Goal: Task Accomplishment & Management: Manage account settings

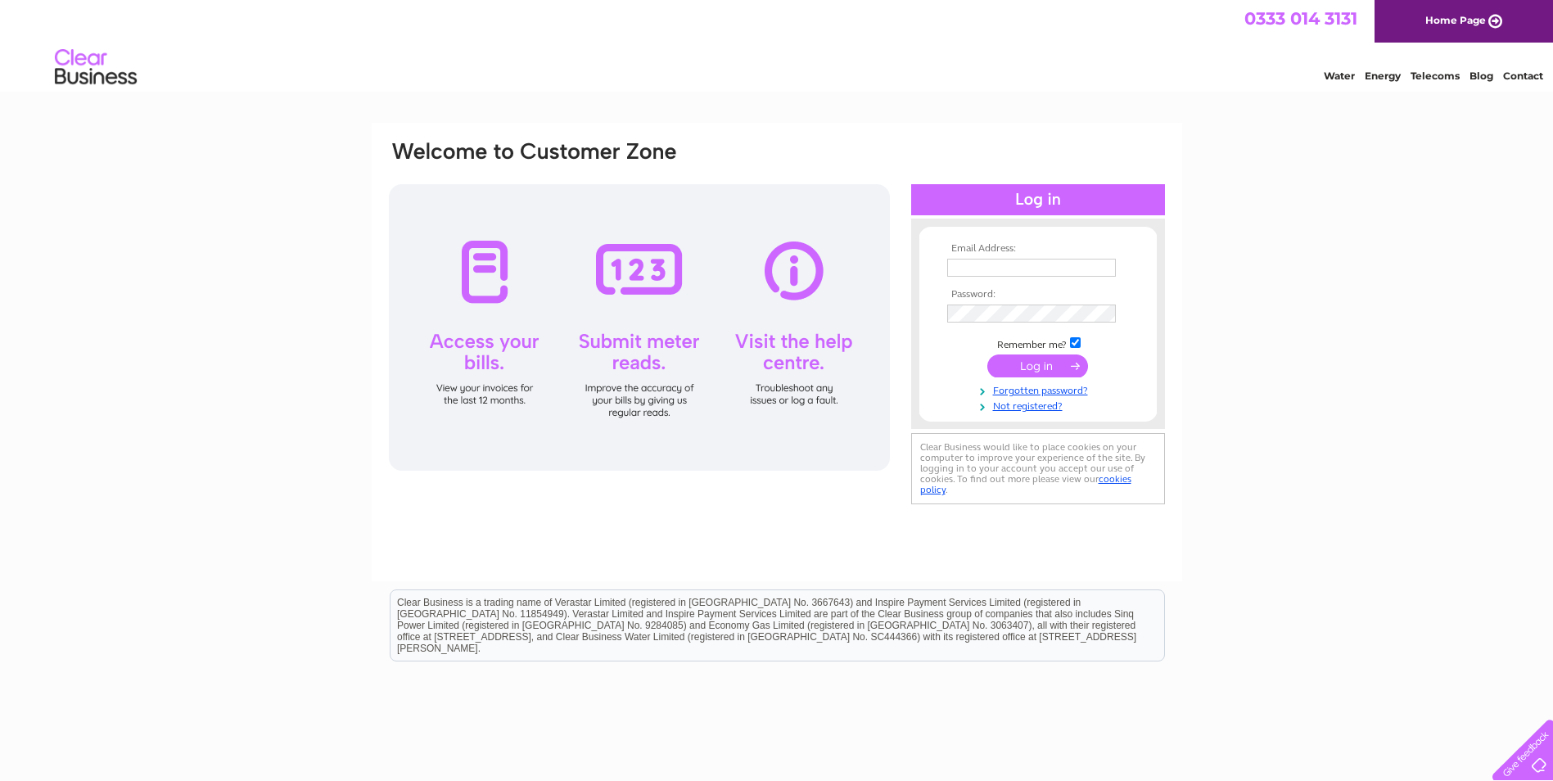
click at [1008, 263] on input "text" at bounding box center [1031, 268] width 169 height 18
type input "[EMAIL_ADDRESS][DOMAIN_NAME]"
click at [1022, 363] on input "submit" at bounding box center [1037, 365] width 101 height 23
click at [1043, 363] on input "submit" at bounding box center [1037, 365] width 101 height 23
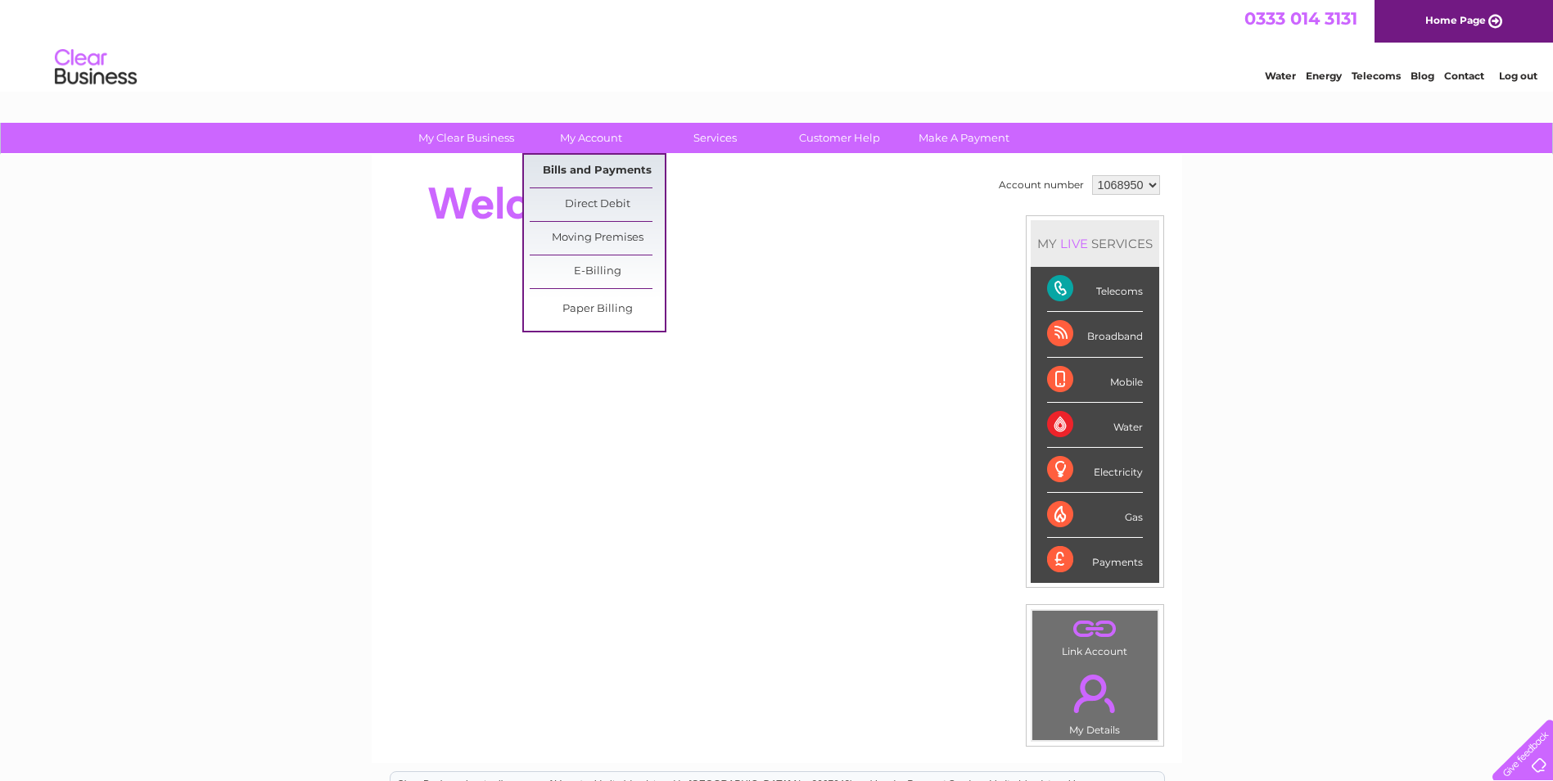
click at [606, 170] on link "Bills and Payments" at bounding box center [597, 171] width 135 height 33
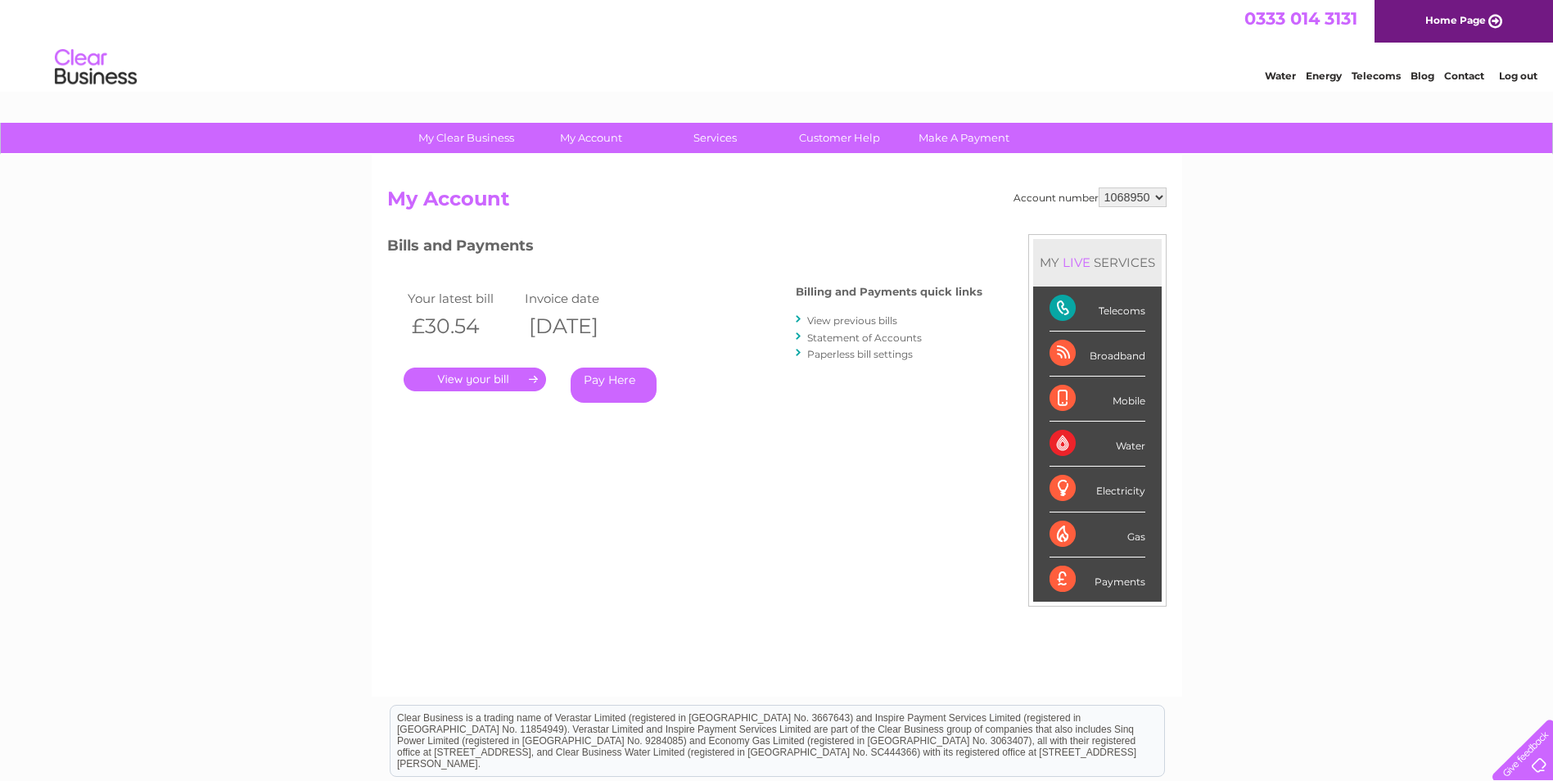
click at [486, 379] on link "." at bounding box center [475, 380] width 142 height 24
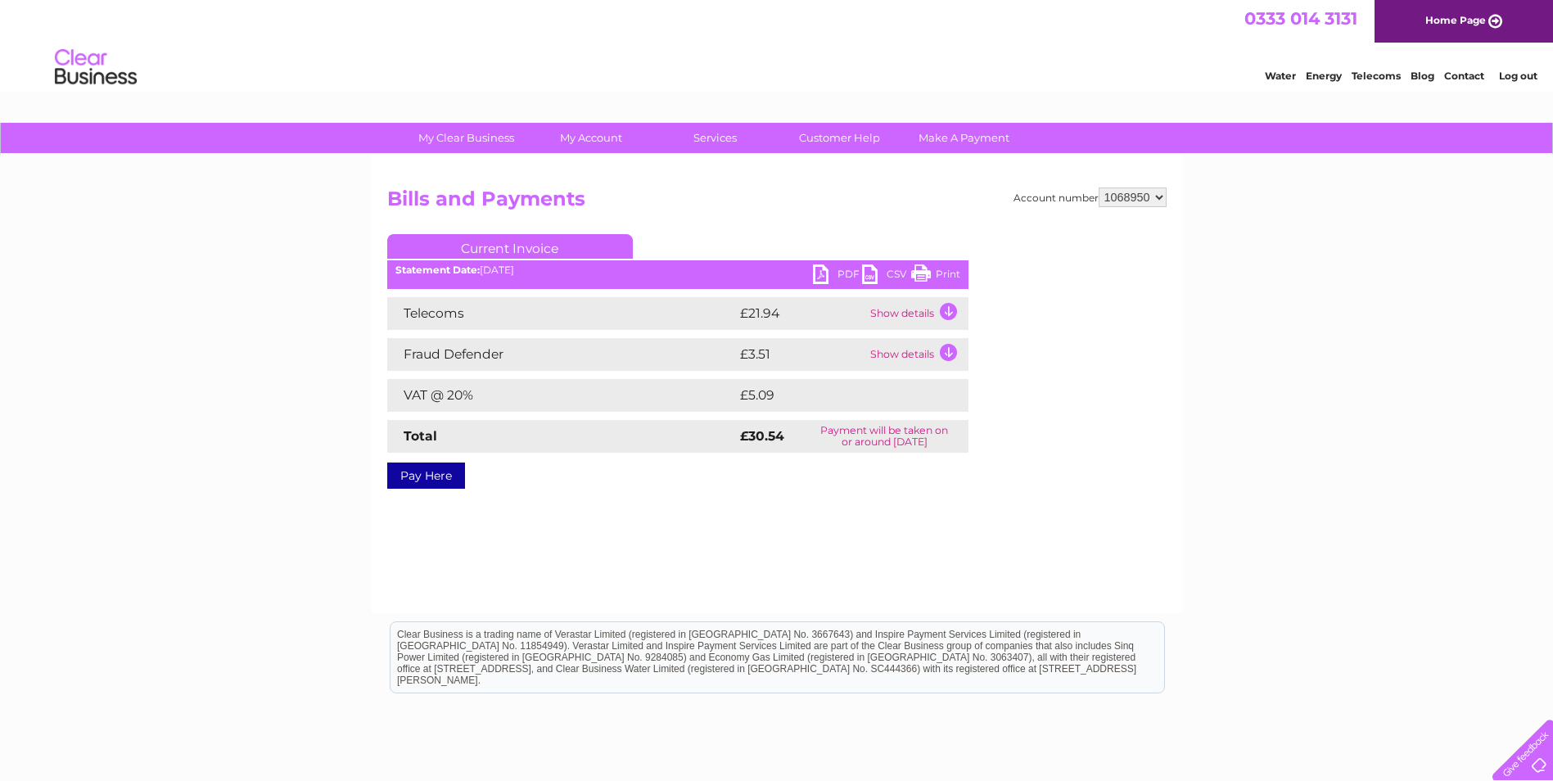
click at [819, 275] on link "PDF" at bounding box center [837, 276] width 49 height 24
click at [1509, 78] on link "Log out" at bounding box center [1518, 76] width 38 height 12
